Goal: Transaction & Acquisition: Download file/media

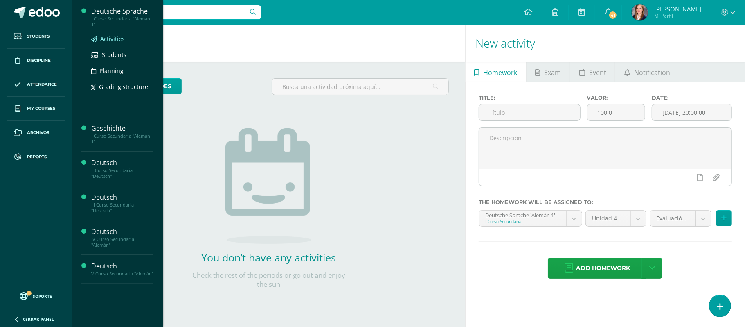
click at [113, 34] on link "Activities" at bounding box center [122, 38] width 62 height 9
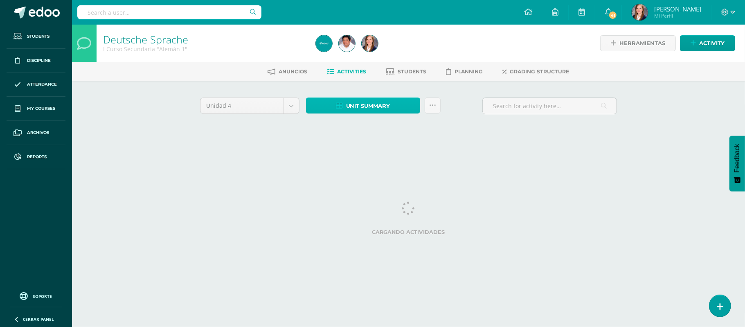
click at [396, 104] on link "Unit summary" at bounding box center [363, 105] width 114 height 16
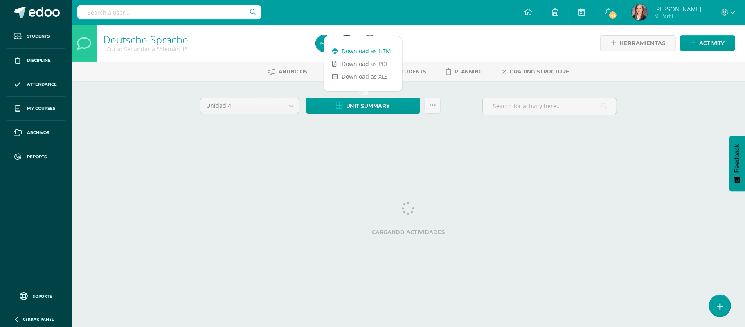
click at [363, 50] on link "Download as HTML" at bounding box center [363, 51] width 78 height 13
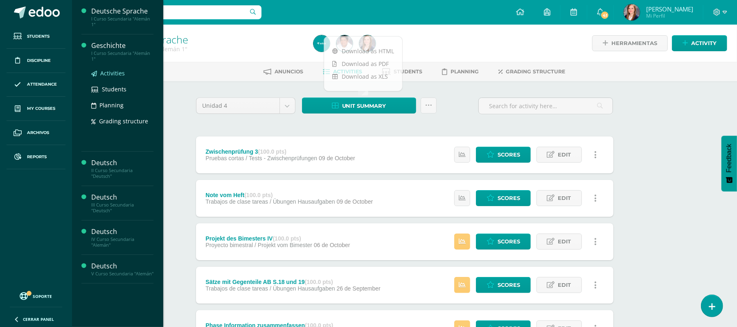
click at [117, 68] on link "Activities" at bounding box center [122, 72] width 62 height 9
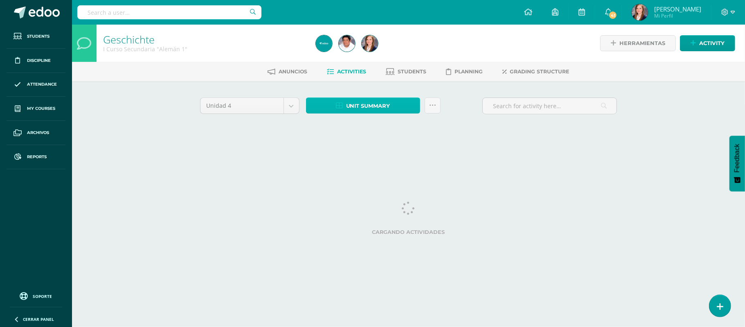
click at [355, 102] on span "Unit summary" at bounding box center [368, 105] width 44 height 15
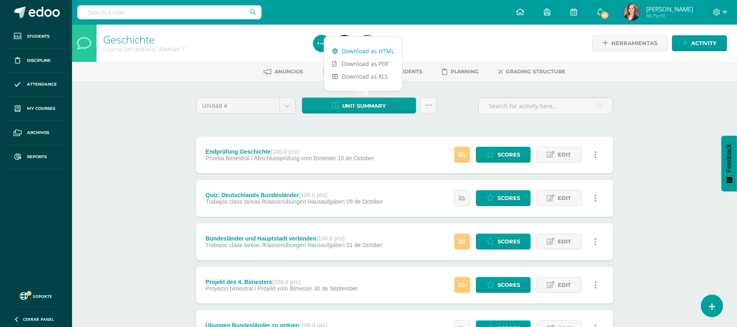
click at [359, 47] on link "Download as HTML" at bounding box center [363, 51] width 78 height 13
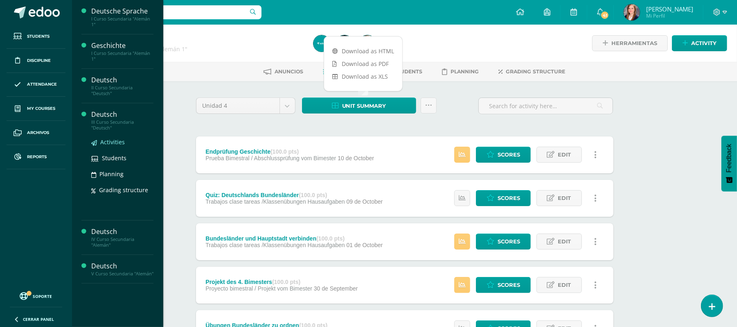
click at [112, 140] on span "Activities" at bounding box center [112, 142] width 25 height 8
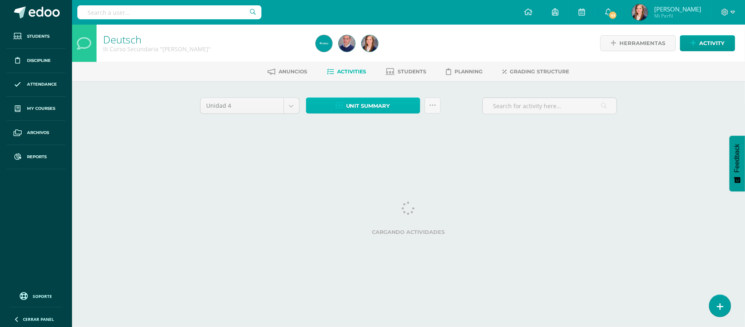
click at [356, 106] on span "Unit summary" at bounding box center [368, 105] width 44 height 15
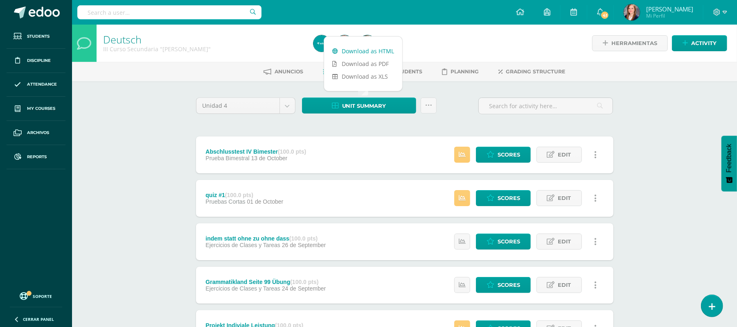
click at [350, 51] on link "Download as HTML" at bounding box center [363, 51] width 78 height 13
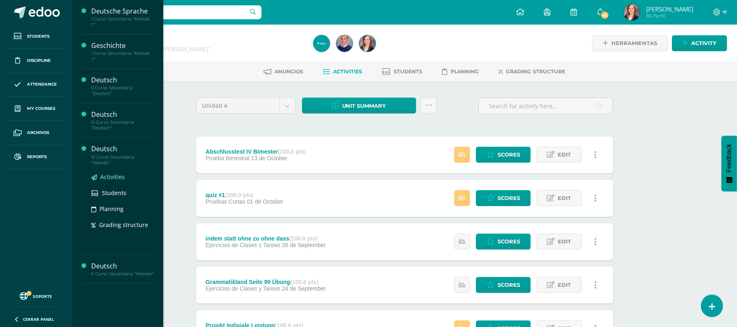
click at [110, 176] on span "Activities" at bounding box center [112, 177] width 25 height 8
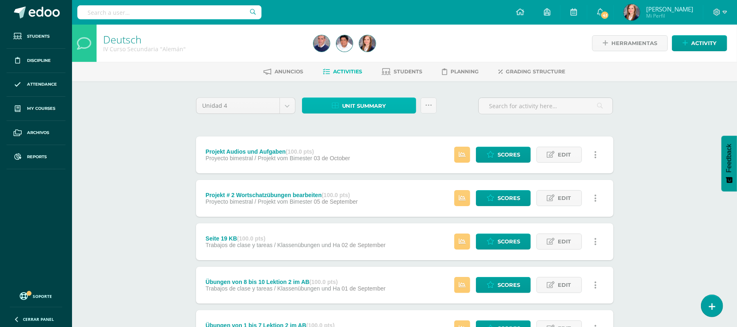
click at [354, 99] on span "Unit summary" at bounding box center [364, 105] width 44 height 15
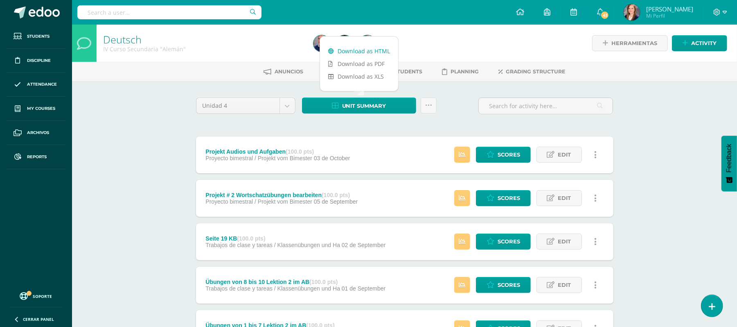
click at [358, 53] on link "Download as HTML" at bounding box center [359, 51] width 78 height 13
